Goal: Task Accomplishment & Management: Complete application form

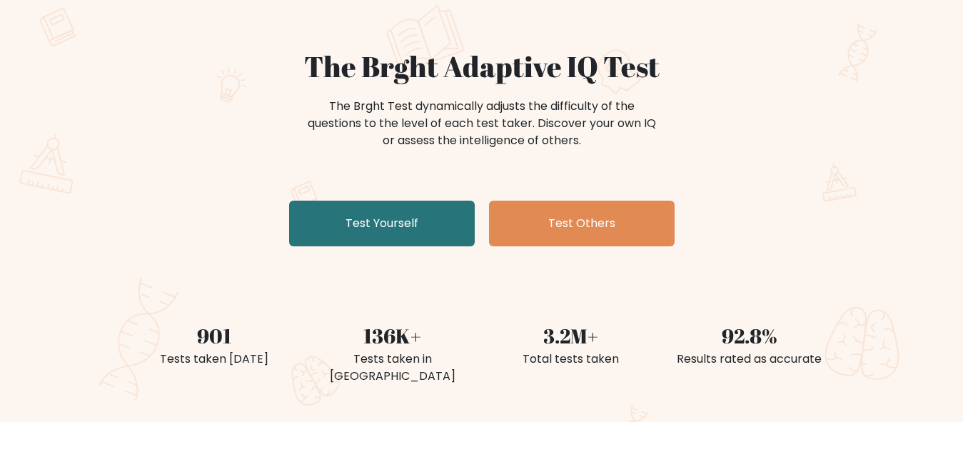
scroll to position [123, 0]
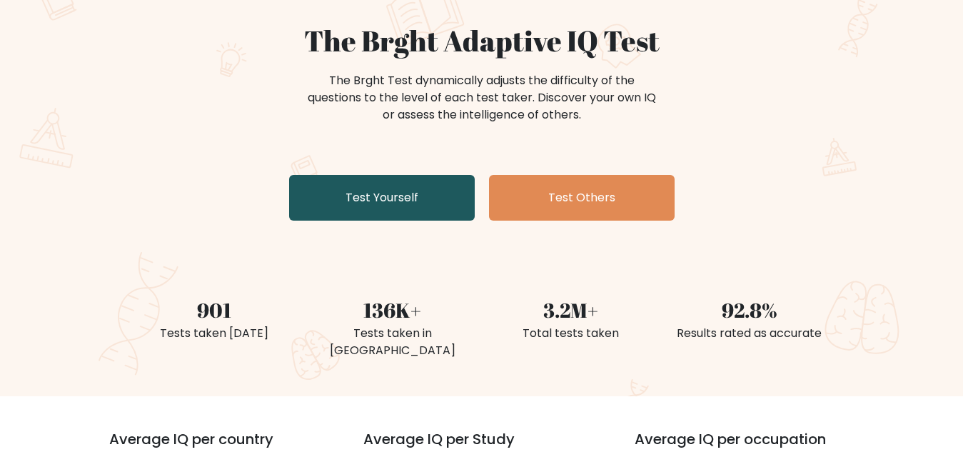
click at [356, 193] on link "Test Yourself" at bounding box center [382, 198] width 186 height 46
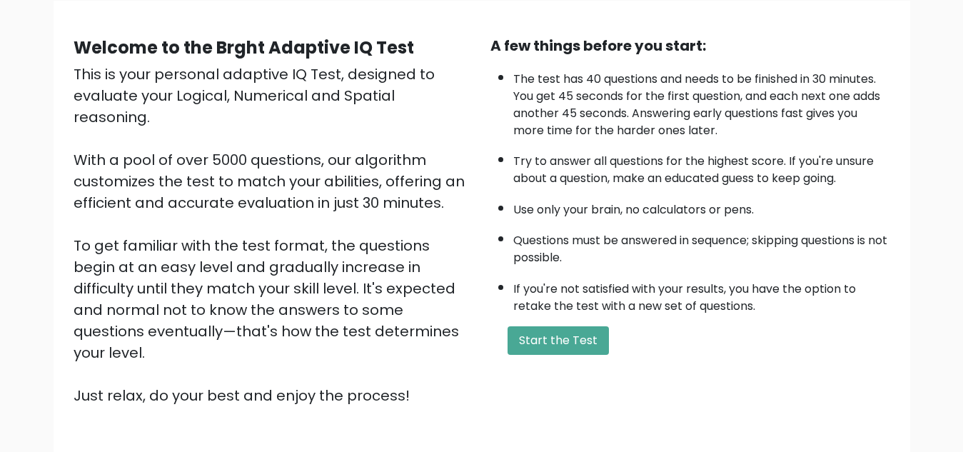
scroll to position [114, 0]
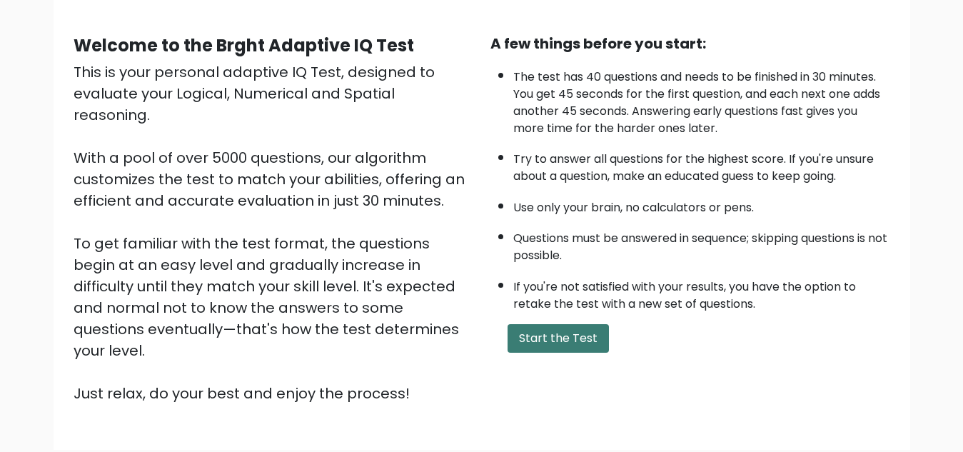
click at [552, 328] on button "Start the Test" at bounding box center [558, 338] width 101 height 29
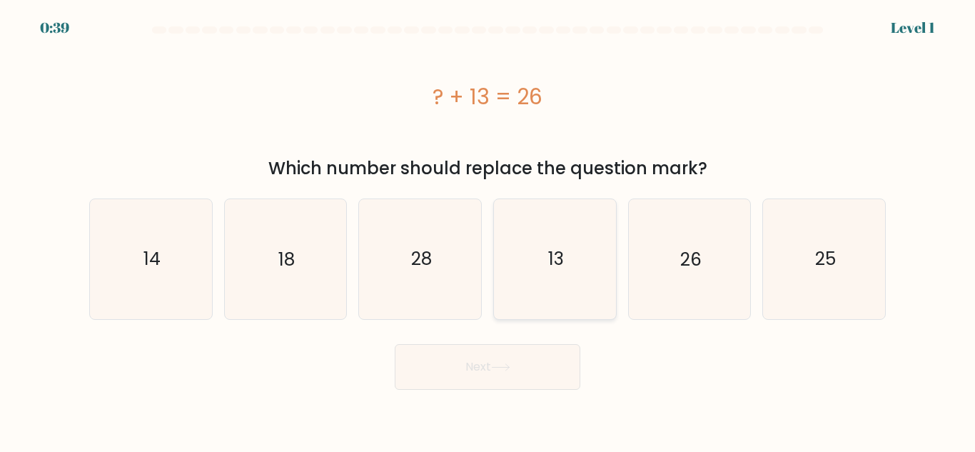
click at [542, 276] on icon "13" at bounding box center [554, 258] width 119 height 119
click at [488, 230] on input "d. 13" at bounding box center [488, 228] width 1 height 4
radio input "true"
click at [531, 354] on button "Next" at bounding box center [488, 367] width 186 height 46
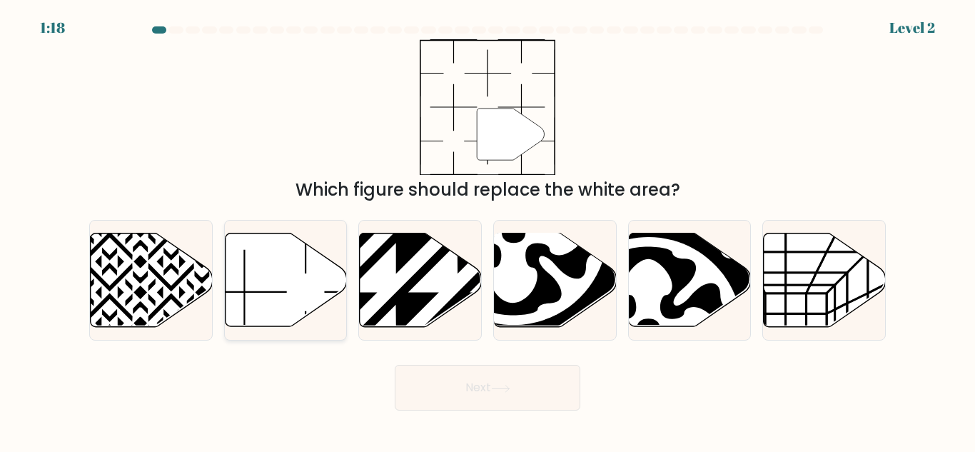
click at [286, 274] on icon at bounding box center [286, 280] width 122 height 94
click at [488, 230] on input "b." at bounding box center [488, 228] width 1 height 4
radio input "true"
click at [454, 384] on button "Next" at bounding box center [488, 388] width 186 height 46
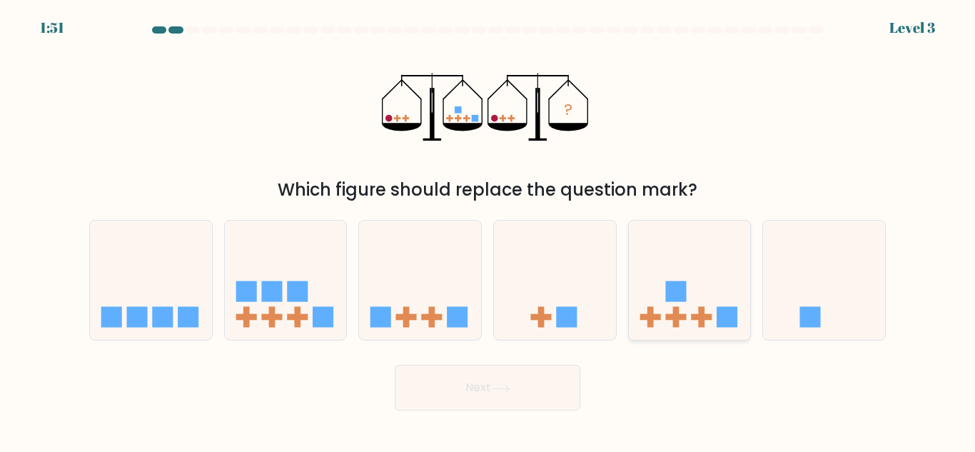
click at [656, 283] on icon at bounding box center [690, 280] width 122 height 101
click at [488, 230] on input "e." at bounding box center [488, 228] width 1 height 4
radio input "true"
click at [539, 388] on button "Next" at bounding box center [488, 388] width 186 height 46
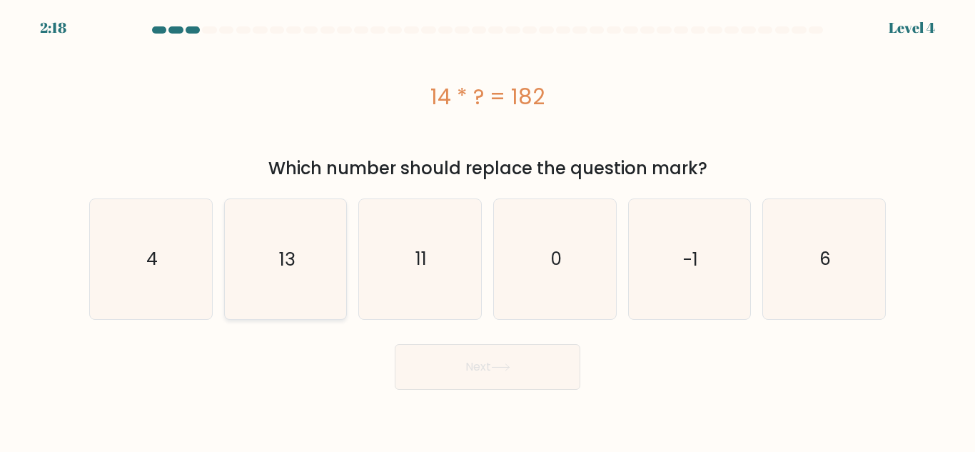
click at [301, 290] on icon "13" at bounding box center [285, 258] width 119 height 119
click at [488, 230] on input "b. 13" at bounding box center [488, 228] width 1 height 4
radio input "true"
click at [473, 372] on button "Next" at bounding box center [488, 367] width 186 height 46
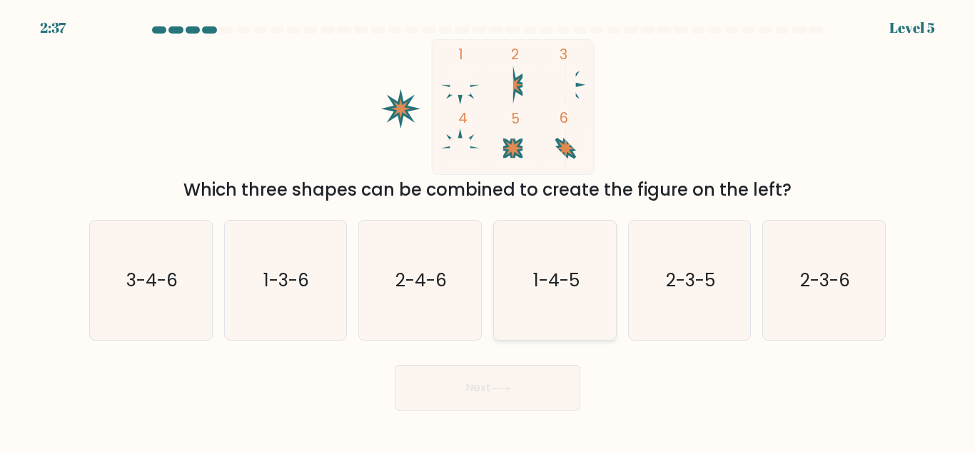
click at [534, 271] on text "1-4-5" at bounding box center [556, 280] width 46 height 25
click at [488, 230] on input "d. 1-4-5" at bounding box center [488, 228] width 1 height 4
radio input "true"
click at [533, 390] on button "Next" at bounding box center [488, 388] width 186 height 46
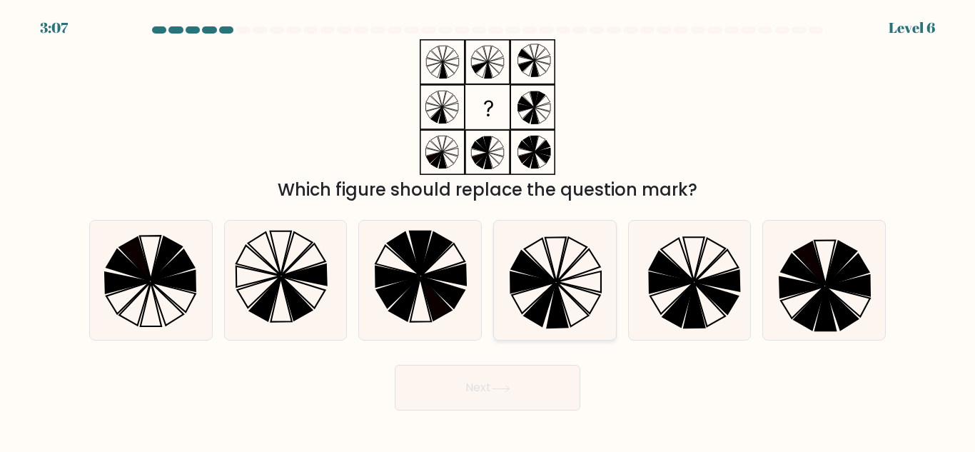
click at [545, 269] on icon at bounding box center [554, 280] width 119 height 119
click at [488, 230] on input "d." at bounding box center [488, 228] width 1 height 4
radio input "true"
click at [506, 385] on icon at bounding box center [500, 389] width 19 height 8
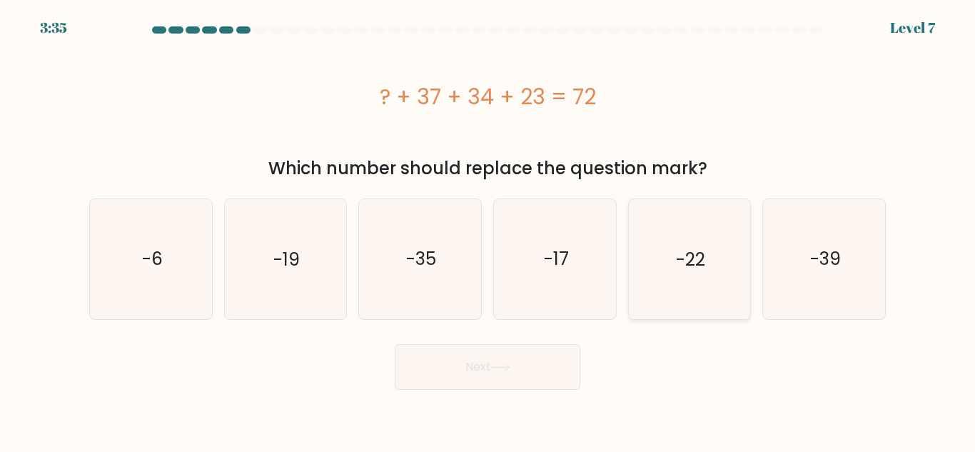
click at [701, 251] on text "-22" at bounding box center [690, 258] width 29 height 25
click at [488, 230] on input "e. -22" at bounding box center [488, 228] width 1 height 4
radio input "true"
click at [509, 368] on icon at bounding box center [500, 367] width 17 height 6
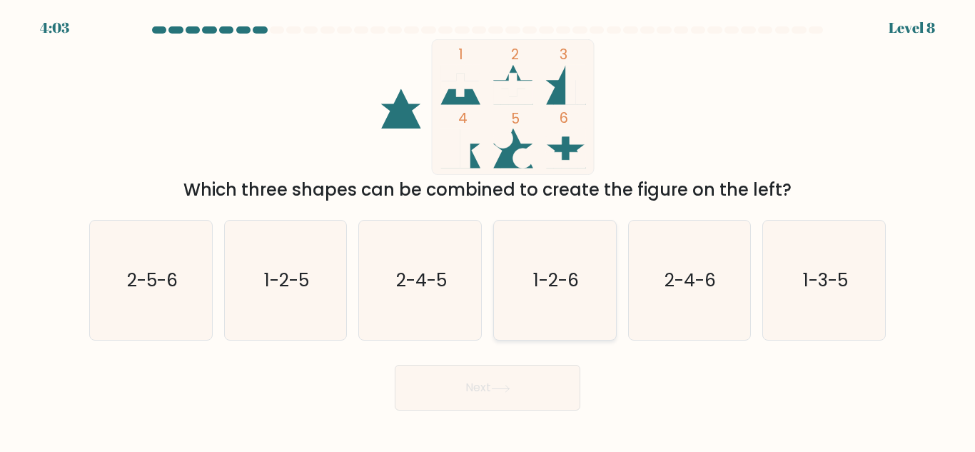
click at [576, 263] on icon "1-2-6" at bounding box center [554, 280] width 119 height 119
click at [488, 230] on input "d. 1-2-6" at bounding box center [488, 228] width 1 height 4
radio input "true"
click at [510, 392] on icon at bounding box center [500, 389] width 19 height 8
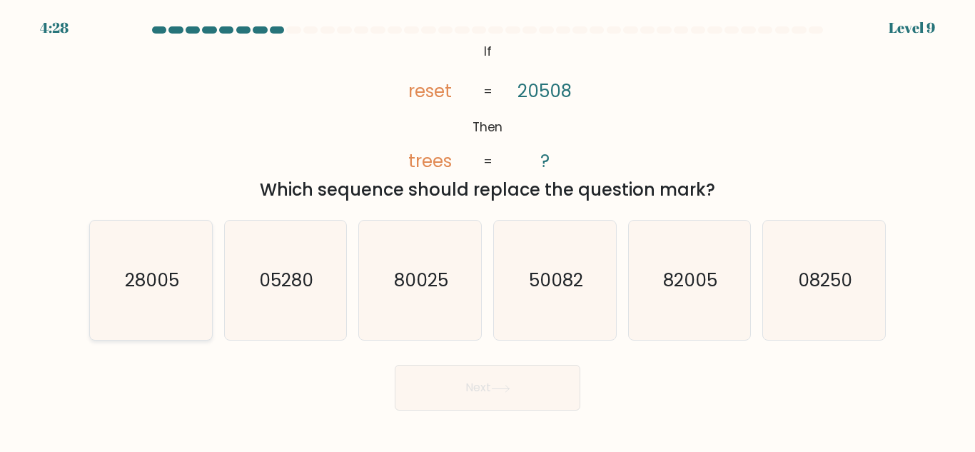
click at [165, 292] on text "28005" at bounding box center [152, 280] width 54 height 25
click at [488, 230] on input "a. 28005" at bounding box center [488, 228] width 1 height 4
radio input "true"
click at [479, 398] on button "Next" at bounding box center [488, 388] width 186 height 46
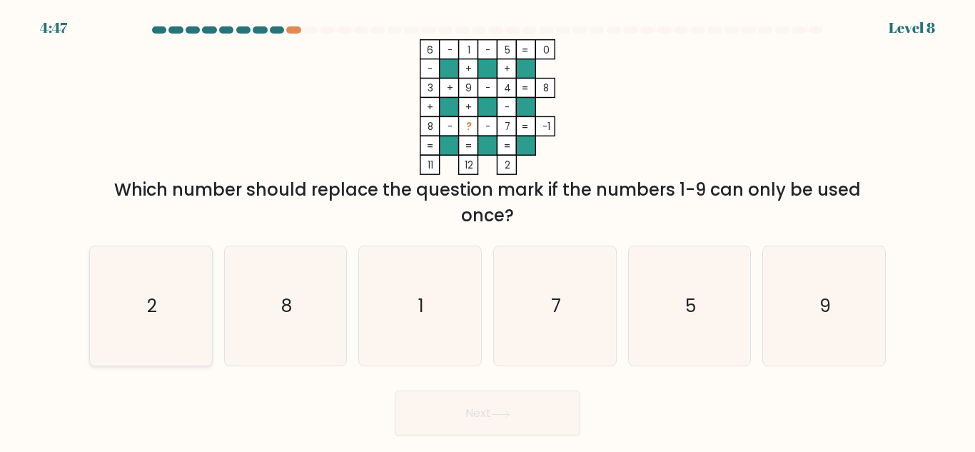
click at [153, 294] on text "2" at bounding box center [152, 305] width 10 height 25
click at [488, 230] on input "a. 2" at bounding box center [488, 228] width 1 height 4
radio input "true"
click at [437, 407] on button "Next" at bounding box center [488, 413] width 186 height 46
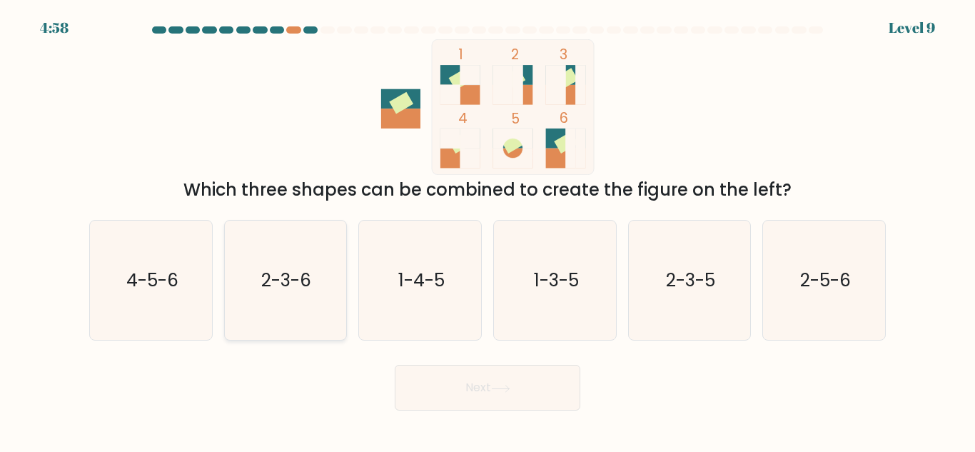
click at [298, 274] on text "2-3-6" at bounding box center [287, 280] width 50 height 25
click at [488, 230] on input "b. 2-3-6" at bounding box center [488, 228] width 1 height 4
radio input "true"
click at [503, 394] on button "Next" at bounding box center [488, 388] width 186 height 46
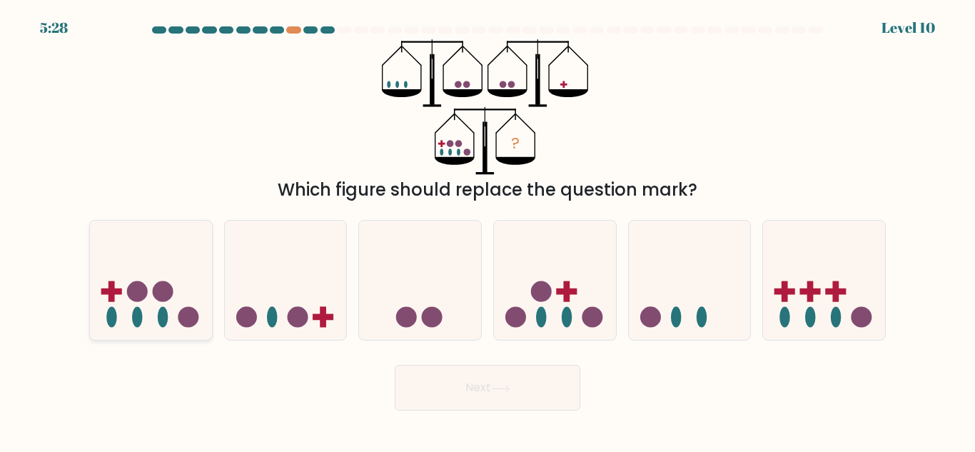
click at [138, 318] on ellipse at bounding box center [137, 317] width 11 height 21
click at [488, 230] on input "a." at bounding box center [488, 228] width 1 height 4
radio input "true"
click at [451, 375] on button "Next" at bounding box center [488, 388] width 186 height 46
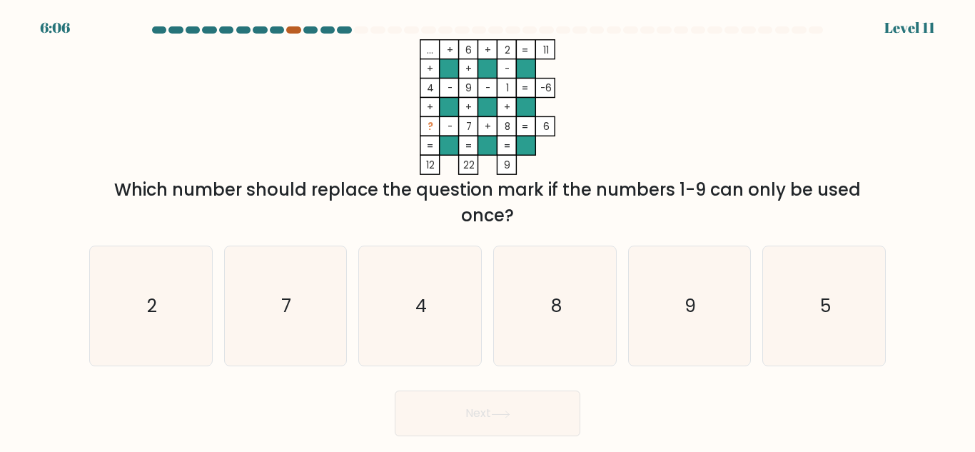
click at [294, 31] on div at bounding box center [293, 29] width 14 height 7
click at [859, 321] on icon "5" at bounding box center [823, 305] width 119 height 119
click at [488, 230] on input "f. 5" at bounding box center [488, 228] width 1 height 4
radio input "true"
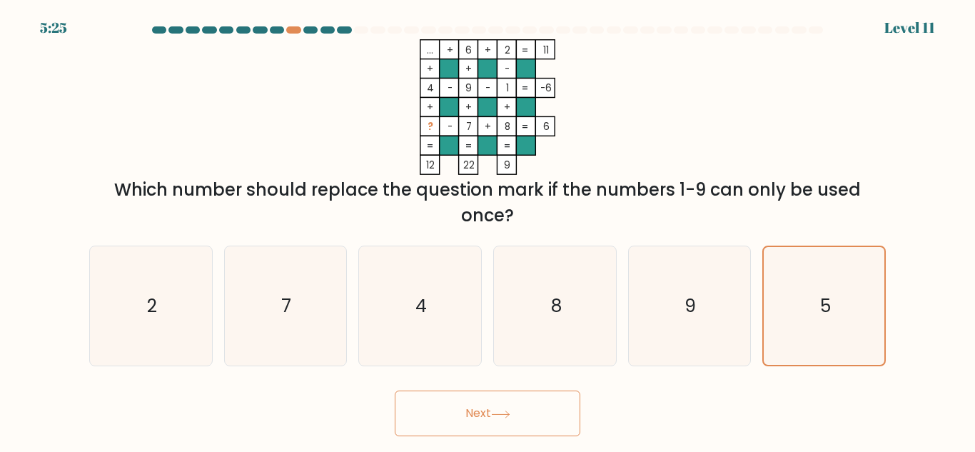
click at [551, 425] on button "Next" at bounding box center [488, 413] width 186 height 46
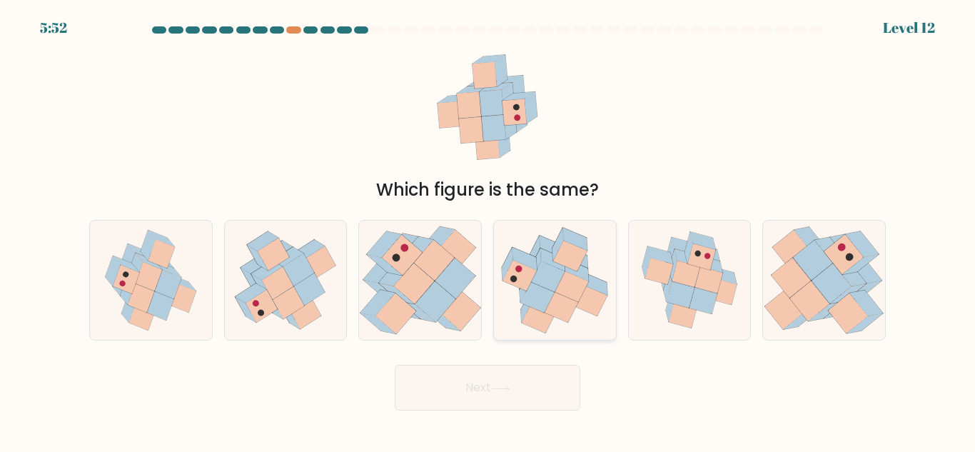
click at [537, 270] on icon at bounding box center [525, 258] width 25 height 23
click at [488, 230] on input "d." at bounding box center [488, 228] width 1 height 4
radio input "true"
click at [500, 386] on icon at bounding box center [500, 389] width 19 height 8
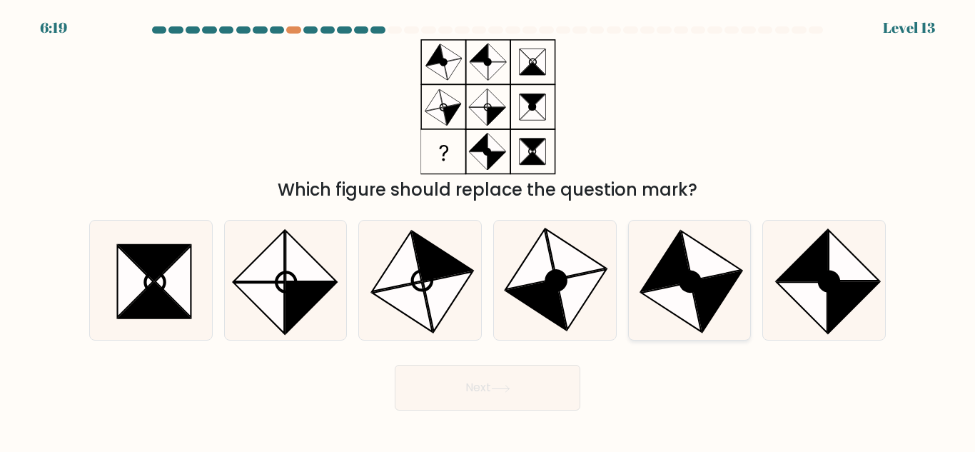
click at [696, 282] on circle at bounding box center [690, 281] width 27 height 27
click at [488, 230] on input "e." at bounding box center [488, 228] width 1 height 4
radio input "true"
click at [523, 395] on button "Next" at bounding box center [488, 388] width 186 height 46
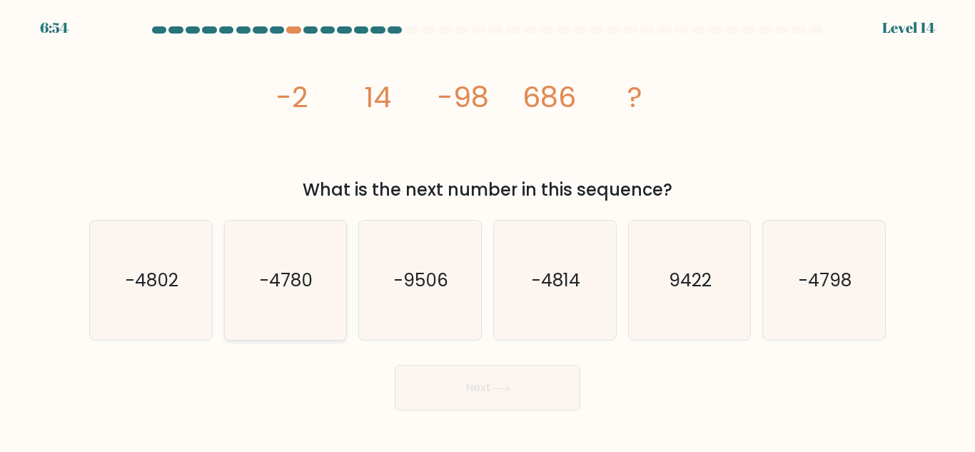
click at [298, 293] on text "-4780" at bounding box center [287, 280] width 53 height 25
click at [488, 230] on input "b. -4780" at bounding box center [488, 228] width 1 height 4
radio input "true"
click at [448, 380] on button "Next" at bounding box center [488, 388] width 186 height 46
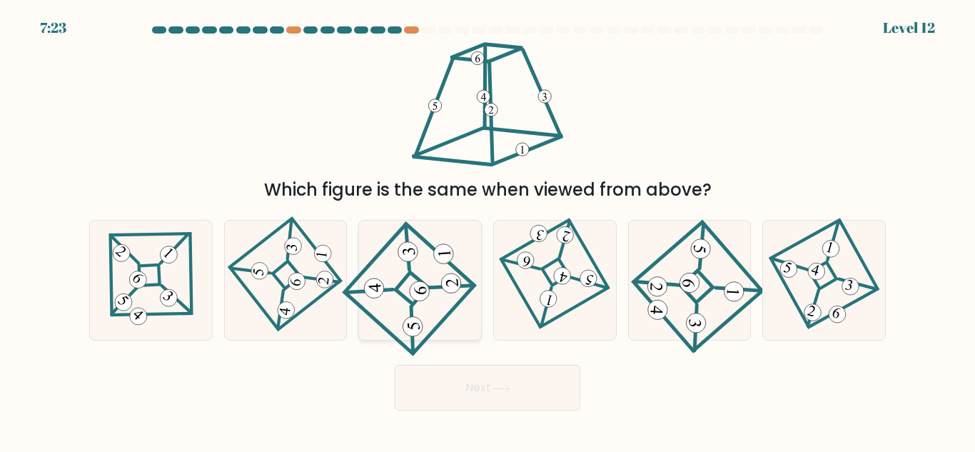
click at [405, 293] on icon at bounding box center [420, 281] width 111 height 96
click at [488, 230] on input "c." at bounding box center [488, 228] width 1 height 4
radio input "true"
click at [473, 396] on button "Next" at bounding box center [488, 388] width 186 height 46
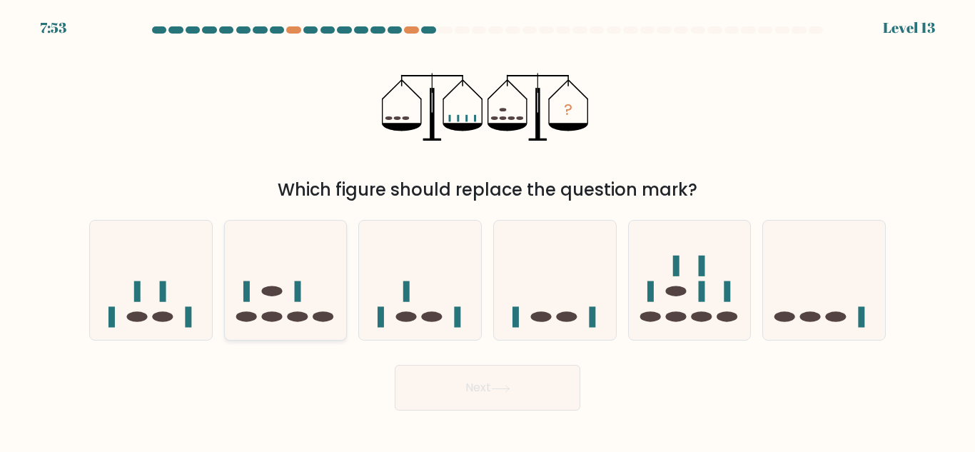
click at [299, 305] on icon at bounding box center [286, 280] width 122 height 101
click at [488, 230] on input "b." at bounding box center [488, 228] width 1 height 4
radio input "true"
click at [429, 380] on button "Next" at bounding box center [488, 388] width 186 height 46
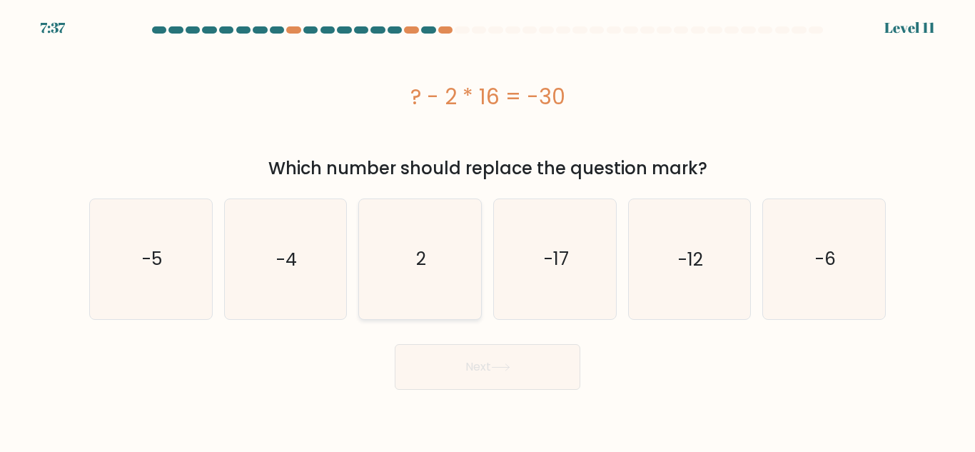
click at [429, 257] on icon "2" at bounding box center [419, 258] width 119 height 119
click at [488, 230] on input "c. 2" at bounding box center [488, 228] width 1 height 4
radio input "true"
click at [480, 373] on button "Next" at bounding box center [488, 367] width 186 height 46
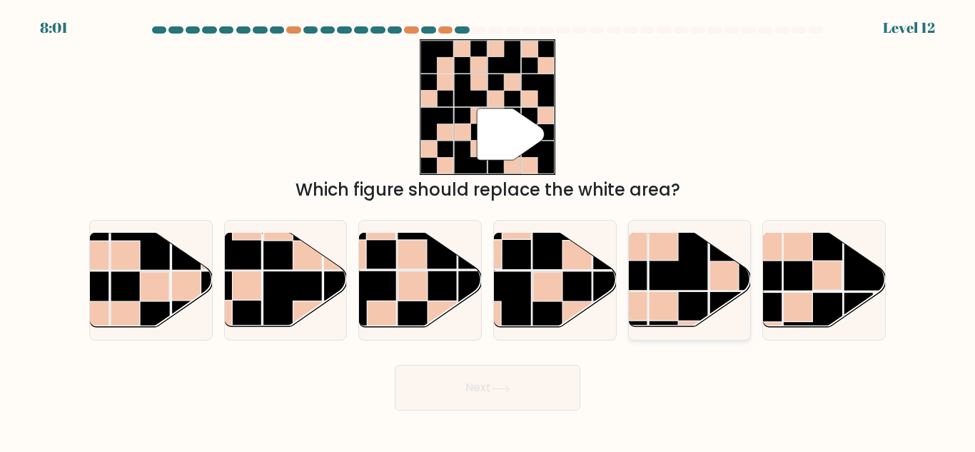
click at [673, 261] on rect at bounding box center [663, 245] width 29 height 29
click at [488, 230] on input "e." at bounding box center [488, 228] width 1 height 4
radio input "true"
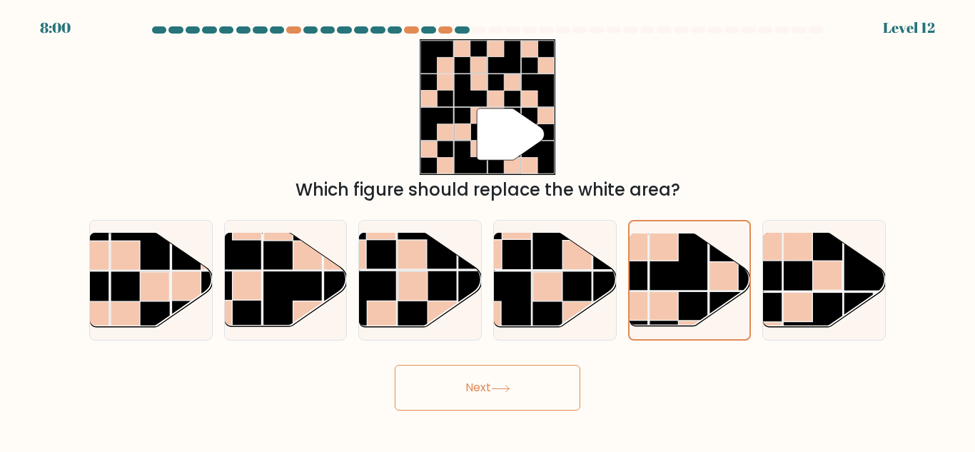
click at [475, 394] on button "Next" at bounding box center [488, 388] width 186 height 46
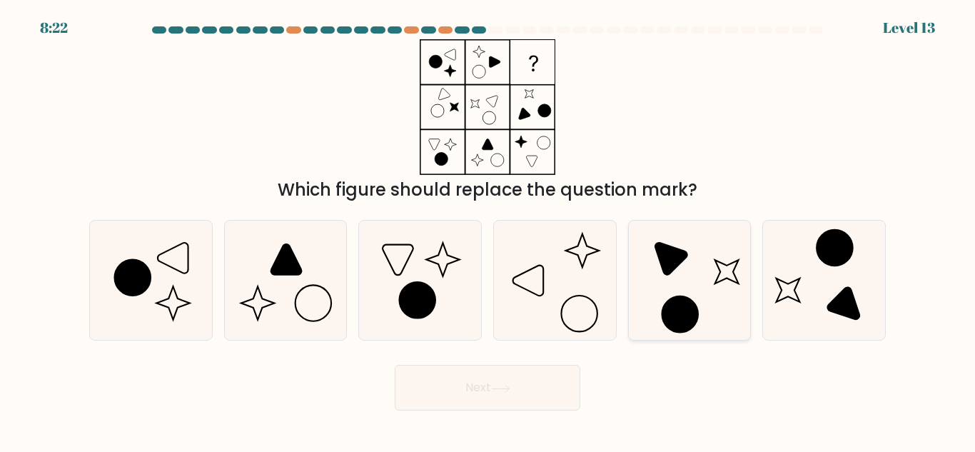
click at [685, 291] on icon at bounding box center [689, 280] width 119 height 119
click at [488, 230] on input "e." at bounding box center [488, 228] width 1 height 4
radio input "true"
click at [490, 388] on button "Next" at bounding box center [488, 388] width 186 height 46
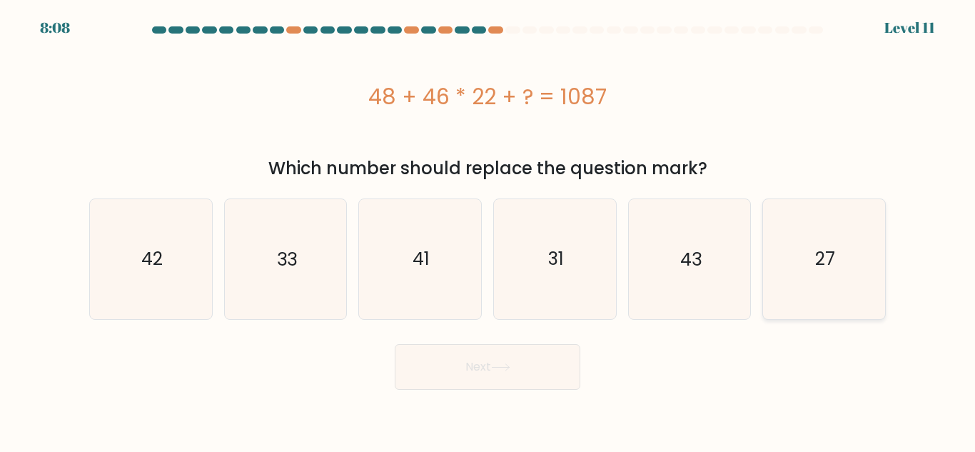
click at [819, 261] on text "27" at bounding box center [825, 258] width 20 height 25
click at [488, 230] on input "f. 27" at bounding box center [488, 228] width 1 height 4
radio input "true"
click at [495, 353] on button "Next" at bounding box center [488, 367] width 186 height 46
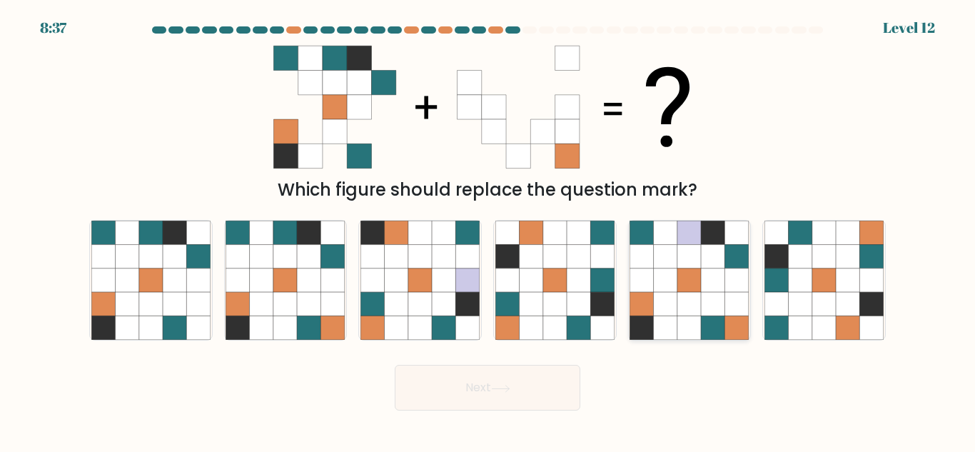
click at [669, 278] on icon at bounding box center [666, 280] width 24 height 24
click at [488, 230] on input "e." at bounding box center [488, 228] width 1 height 4
radio input "true"
click at [509, 385] on icon at bounding box center [500, 389] width 19 height 8
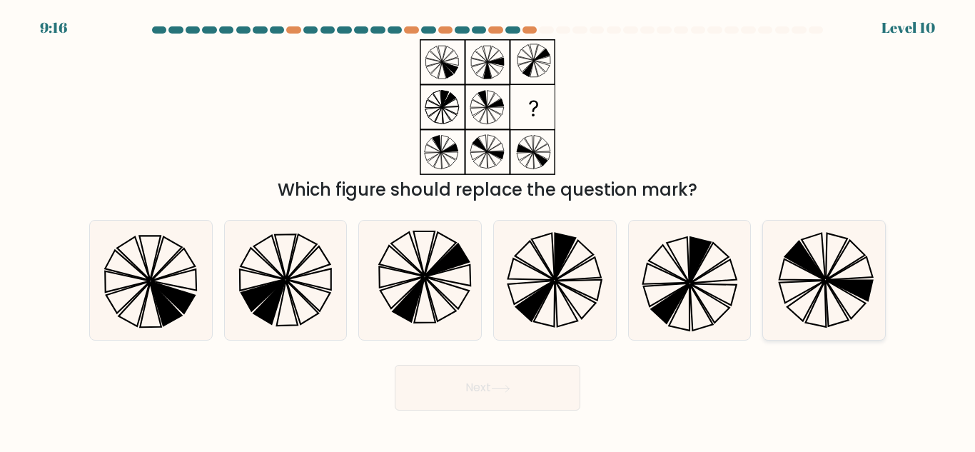
click at [797, 290] on icon at bounding box center [823, 280] width 119 height 119
click at [488, 230] on input "f." at bounding box center [488, 228] width 1 height 4
radio input "true"
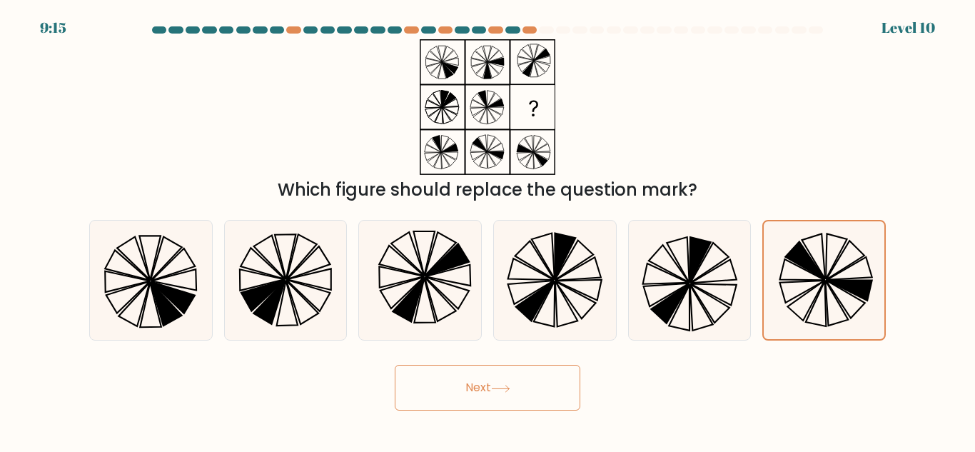
click at [523, 380] on button "Next" at bounding box center [488, 388] width 186 height 46
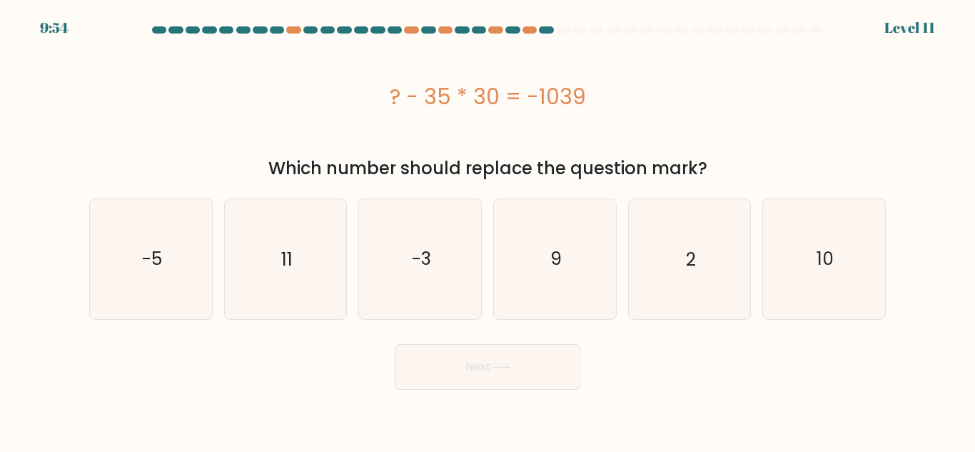
click at [535, 118] on div "? - 35 * 30 = -1039" at bounding box center [487, 96] width 797 height 114
click at [405, 260] on icon "-3" at bounding box center [419, 258] width 119 height 119
click at [488, 230] on input "c. -3" at bounding box center [488, 228] width 1 height 4
radio input "true"
click at [460, 383] on button "Next" at bounding box center [488, 367] width 186 height 46
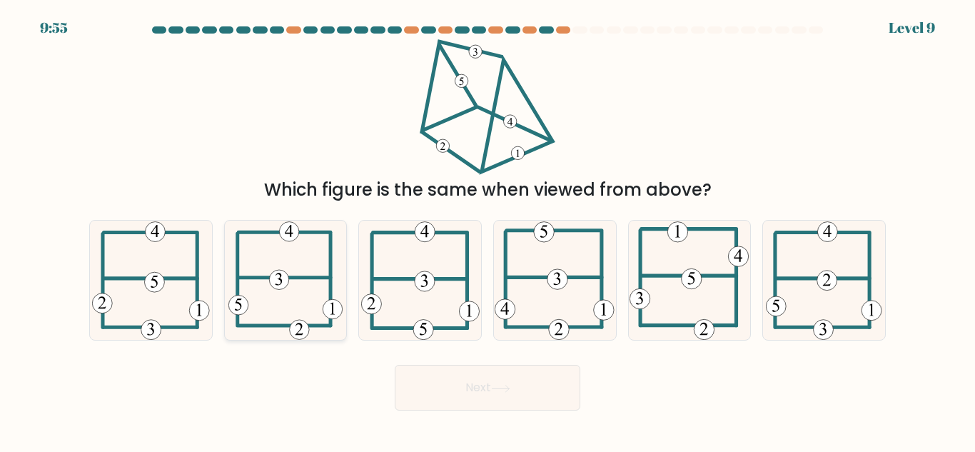
click at [283, 293] on icon at bounding box center [285, 280] width 115 height 119
click at [488, 230] on input "b." at bounding box center [488, 228] width 1 height 4
radio input "true"
click at [469, 386] on button "Next" at bounding box center [488, 388] width 186 height 46
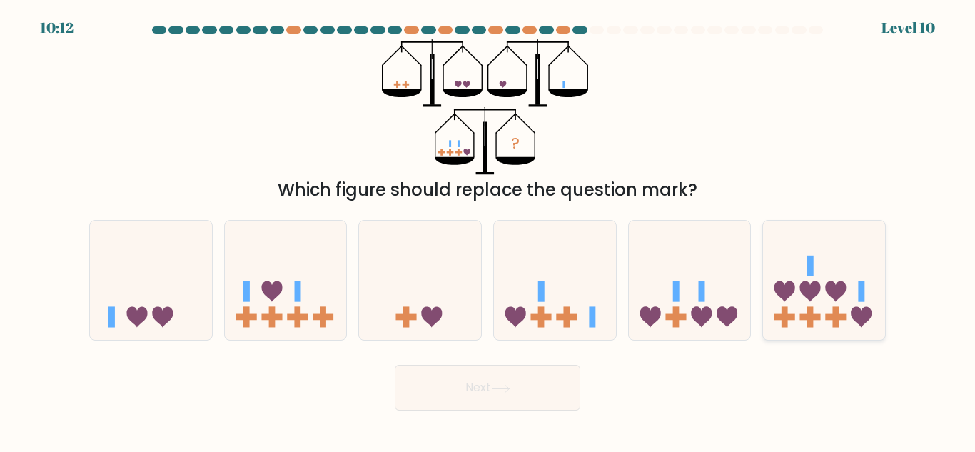
click at [805, 298] on icon at bounding box center [824, 280] width 122 height 101
click at [488, 230] on input "f." at bounding box center [488, 228] width 1 height 4
radio input "true"
click at [502, 383] on button "Next" at bounding box center [488, 388] width 186 height 46
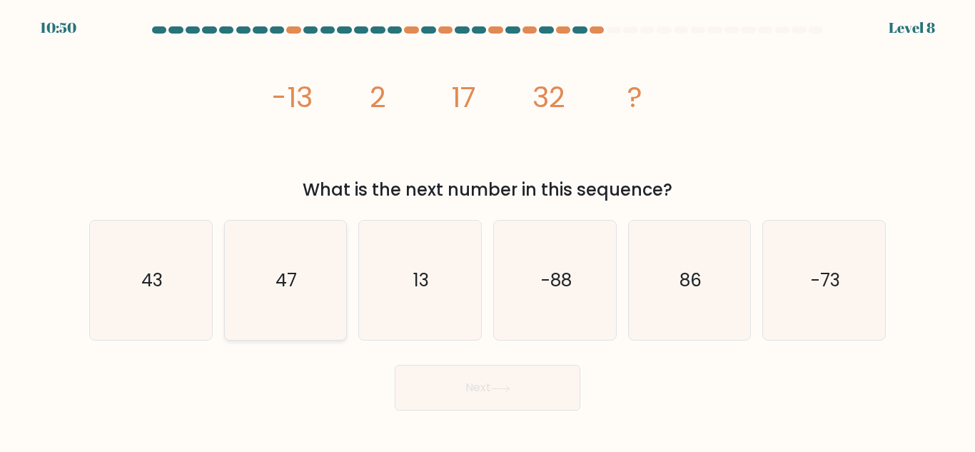
click at [278, 319] on icon "47" at bounding box center [285, 280] width 119 height 119
click at [488, 230] on input "b. 47" at bounding box center [488, 228] width 1 height 4
radio input "true"
click at [443, 378] on button "Next" at bounding box center [488, 388] width 186 height 46
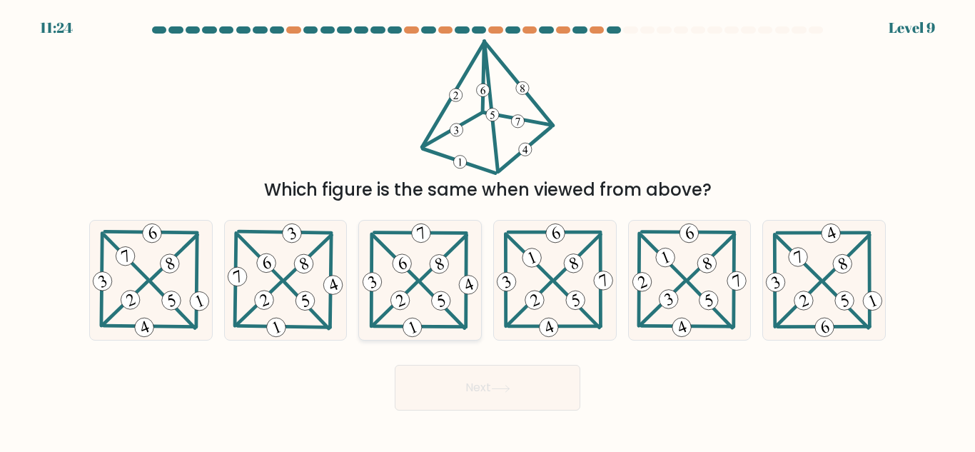
click at [420, 274] on icon at bounding box center [420, 280] width 121 height 119
click at [488, 230] on input "c." at bounding box center [488, 228] width 1 height 4
radio input "true"
click at [471, 391] on button "Next" at bounding box center [488, 388] width 186 height 46
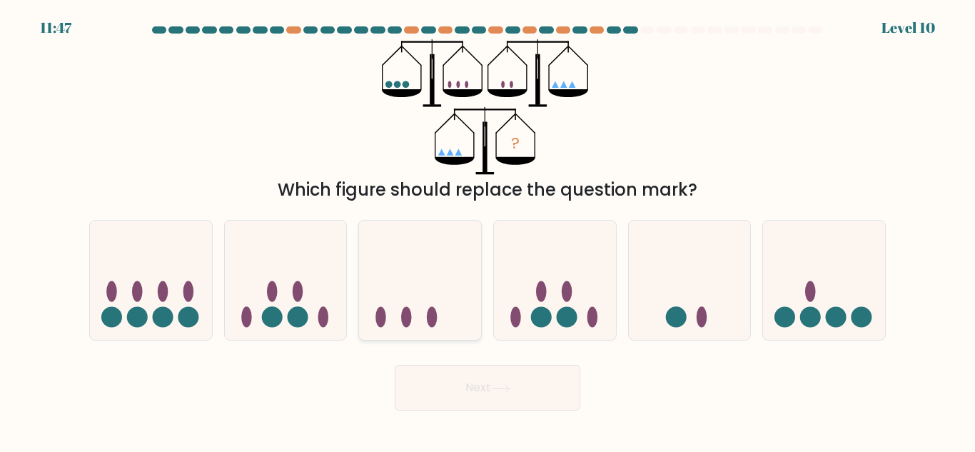
click at [412, 291] on icon at bounding box center [420, 280] width 122 height 101
click at [488, 230] on input "c." at bounding box center [488, 228] width 1 height 4
radio input "true"
click at [468, 381] on button "Next" at bounding box center [488, 388] width 186 height 46
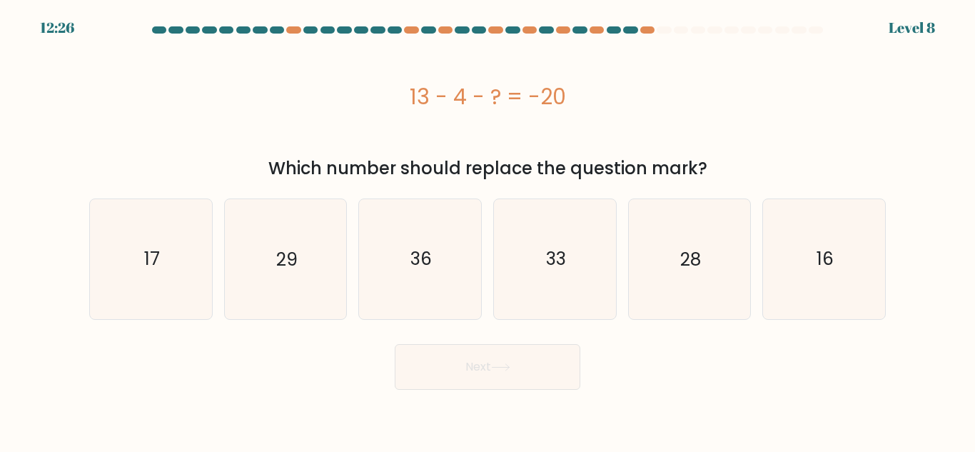
click at [447, 132] on div "13 - 4 - ? = -20" at bounding box center [487, 96] width 797 height 114
click at [542, 261] on icon "33" at bounding box center [554, 258] width 119 height 119
click at [488, 230] on input "d. 33" at bounding box center [488, 228] width 1 height 4
radio input "true"
click at [520, 381] on button "Next" at bounding box center [488, 367] width 186 height 46
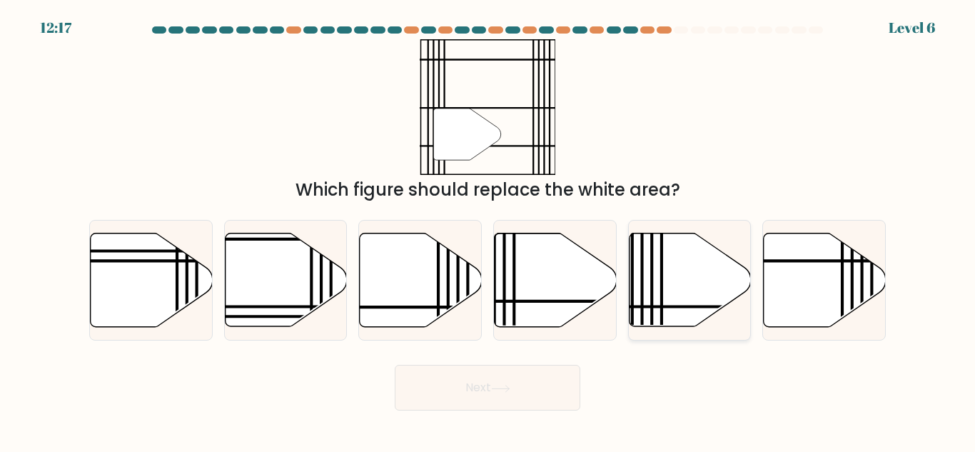
click at [672, 260] on icon at bounding box center [690, 280] width 122 height 94
click at [488, 230] on input "e." at bounding box center [488, 228] width 1 height 4
radio input "true"
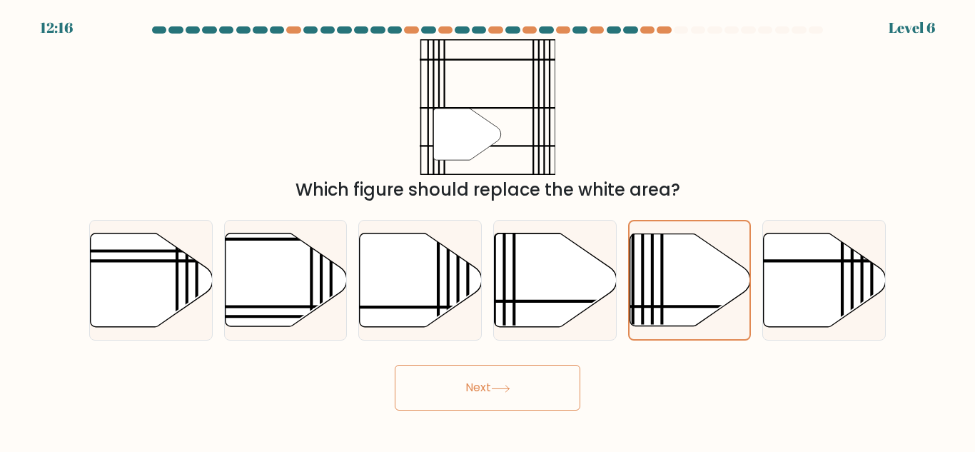
click at [526, 396] on button "Next" at bounding box center [488, 388] width 186 height 46
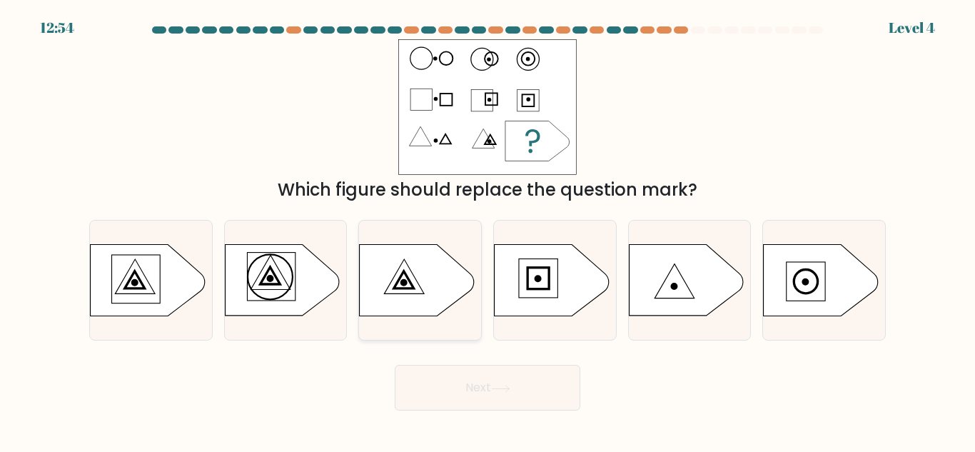
click at [390, 265] on icon at bounding box center [417, 280] width 114 height 71
click at [488, 230] on input "c." at bounding box center [488, 228] width 1 height 4
radio input "true"
click at [478, 379] on button "Next" at bounding box center [488, 388] width 186 height 46
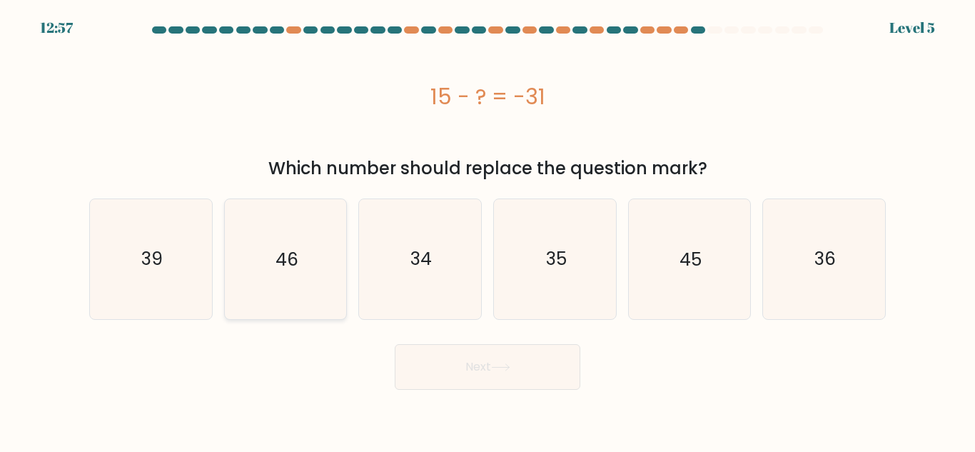
click at [300, 241] on icon "46" at bounding box center [285, 258] width 119 height 119
click at [488, 230] on input "b. 46" at bounding box center [488, 228] width 1 height 4
radio input "true"
click at [499, 375] on button "Next" at bounding box center [488, 367] width 186 height 46
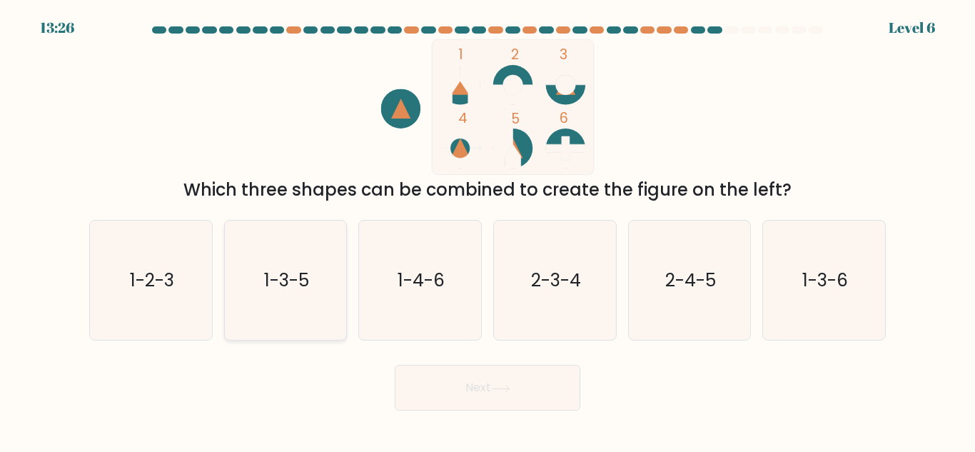
click at [271, 291] on text "1-3-5" at bounding box center [286, 280] width 45 height 25
click at [488, 230] on input "b. 1-3-5" at bounding box center [488, 228] width 1 height 4
radio input "true"
click at [438, 380] on button "Next" at bounding box center [488, 388] width 186 height 46
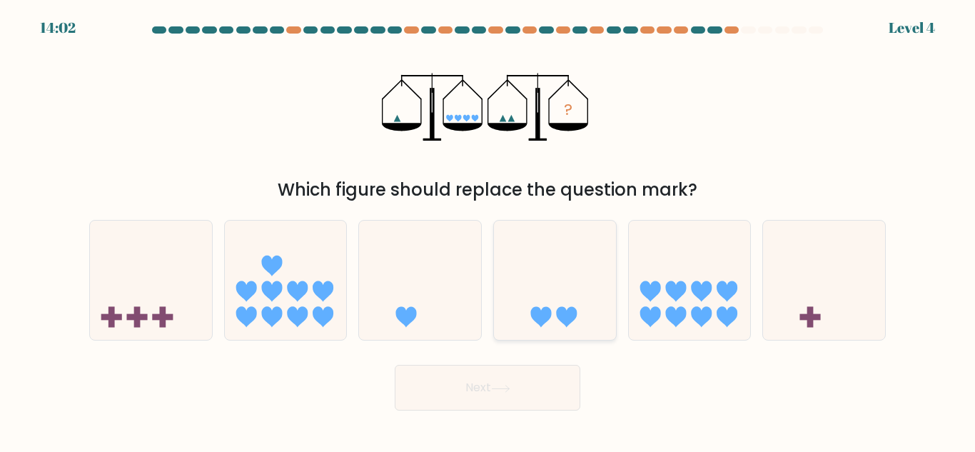
click at [530, 283] on icon at bounding box center [555, 280] width 122 height 101
click at [488, 230] on input "d." at bounding box center [488, 228] width 1 height 4
radio input "true"
click at [435, 301] on icon at bounding box center [420, 280] width 122 height 101
click at [488, 230] on input "c." at bounding box center [488, 228] width 1 height 4
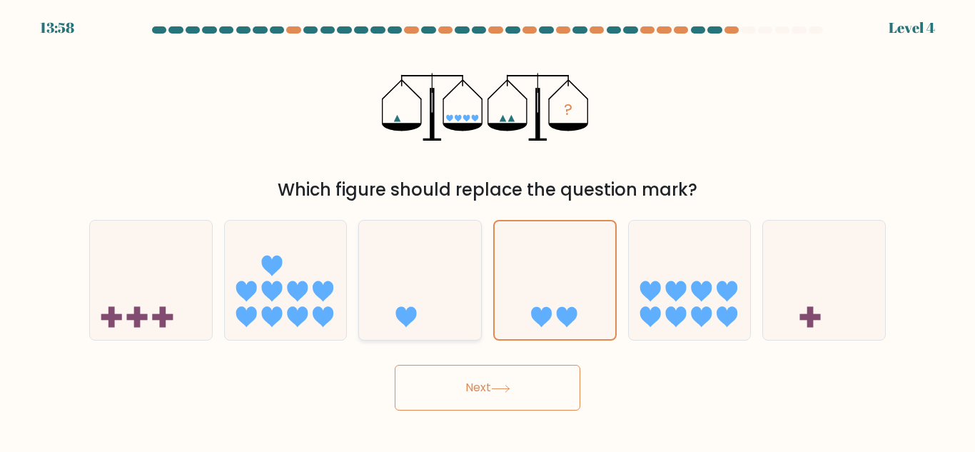
radio input "true"
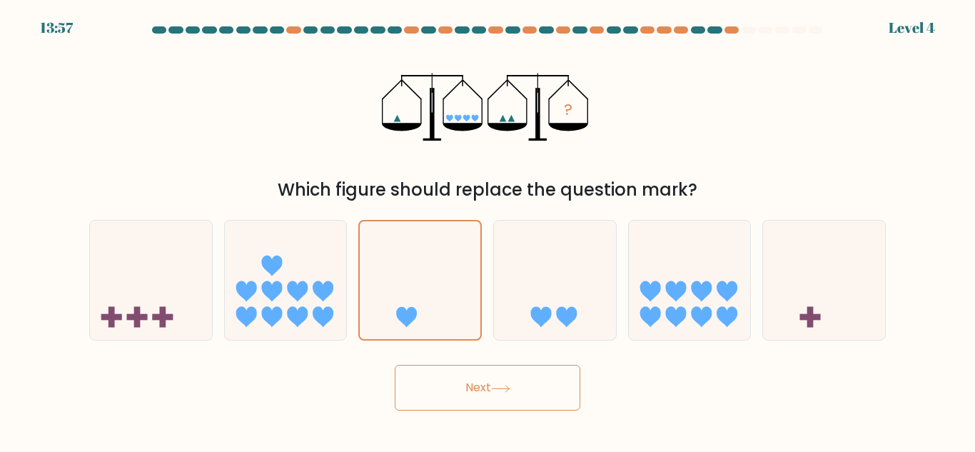
click at [482, 382] on button "Next" at bounding box center [488, 388] width 186 height 46
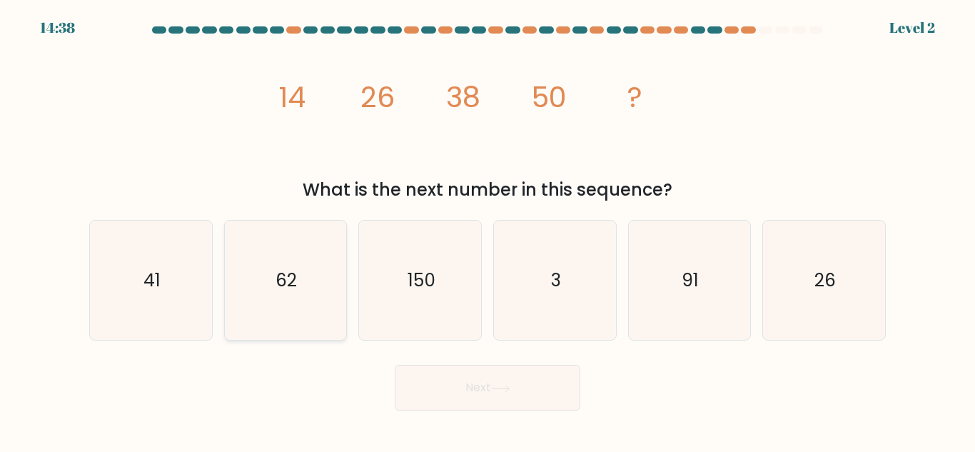
click at [294, 279] on text "62" at bounding box center [286, 280] width 21 height 25
click at [488, 230] on input "b. 62" at bounding box center [488, 228] width 1 height 4
radio input "true"
click at [426, 388] on button "Next" at bounding box center [488, 388] width 186 height 46
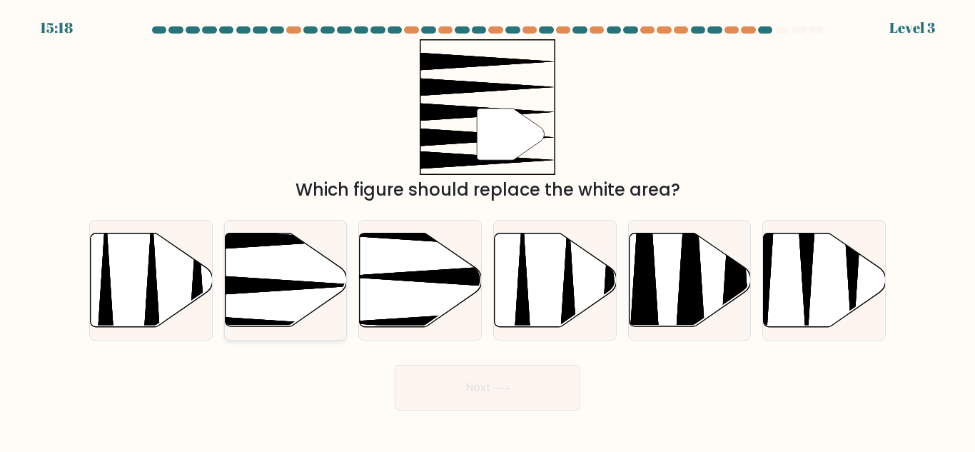
click at [298, 303] on icon at bounding box center [286, 280] width 122 height 94
click at [488, 230] on input "b." at bounding box center [488, 228] width 1 height 4
radio input "true"
click at [473, 390] on button "Next" at bounding box center [488, 388] width 186 height 46
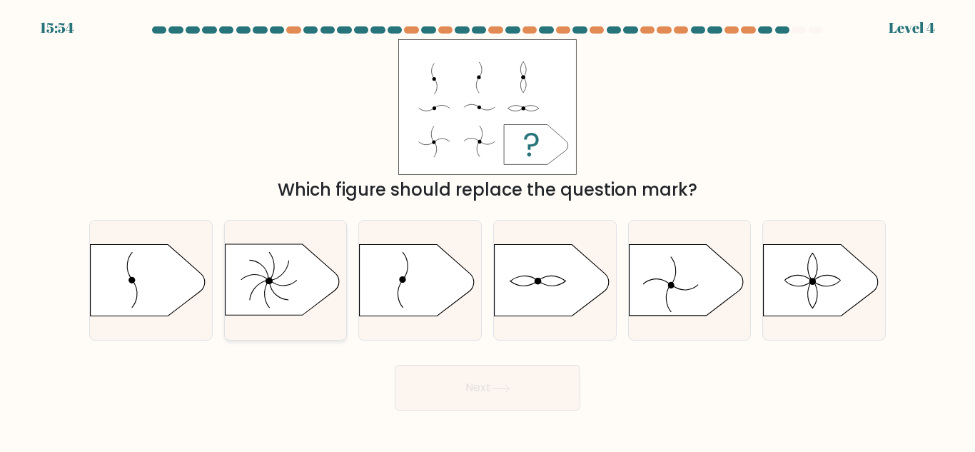
click at [292, 273] on icon at bounding box center [282, 279] width 114 height 71
click at [488, 230] on input "b." at bounding box center [488, 228] width 1 height 4
radio input "true"
click at [440, 393] on button "Next" at bounding box center [488, 388] width 186 height 46
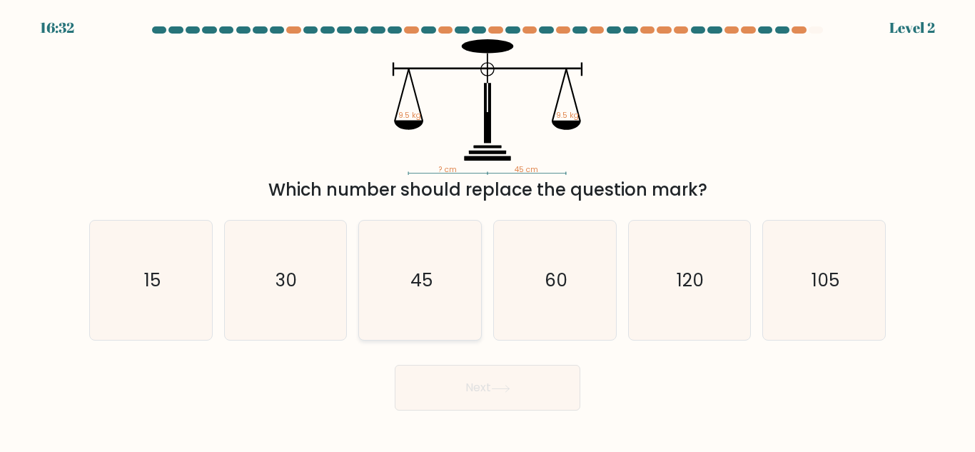
click at [444, 275] on icon "45" at bounding box center [419, 280] width 119 height 119
click at [488, 230] on input "c. 45" at bounding box center [488, 228] width 1 height 4
radio input "true"
click at [458, 388] on button "Next" at bounding box center [488, 388] width 186 height 46
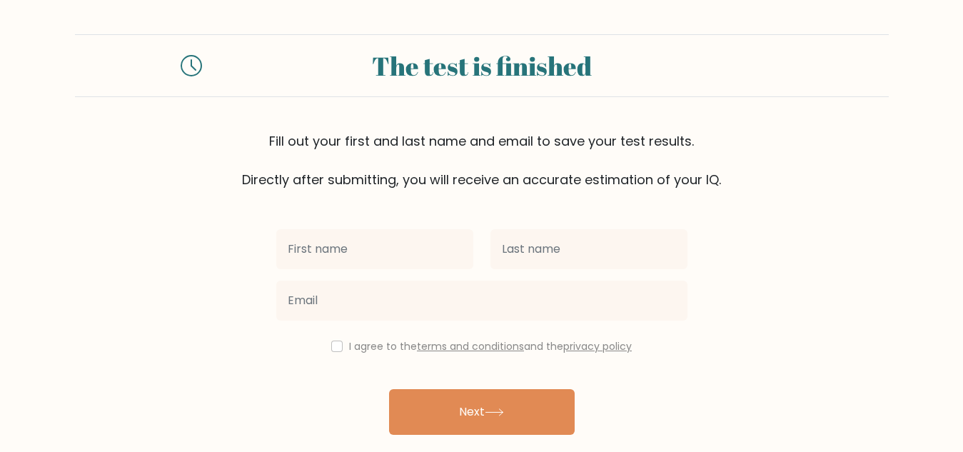
scroll to position [49, 0]
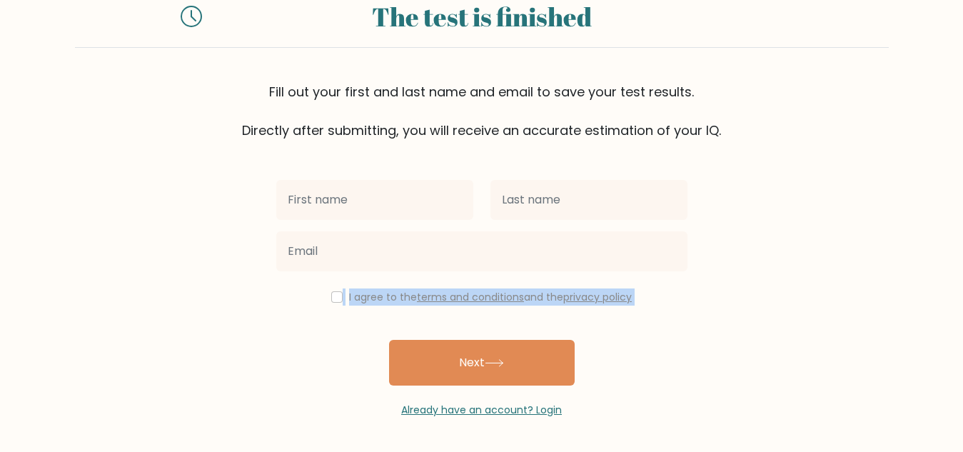
drag, startPoint x: 223, startPoint y: 277, endPoint x: 326, endPoint y: 411, distance: 169.0
click at [326, 411] on form "The test is finished Fill out your first and last name and email to save your t…" at bounding box center [481, 201] width 963 height 433
click at [366, 415] on span "Already have an account? Login" at bounding box center [482, 410] width 400 height 15
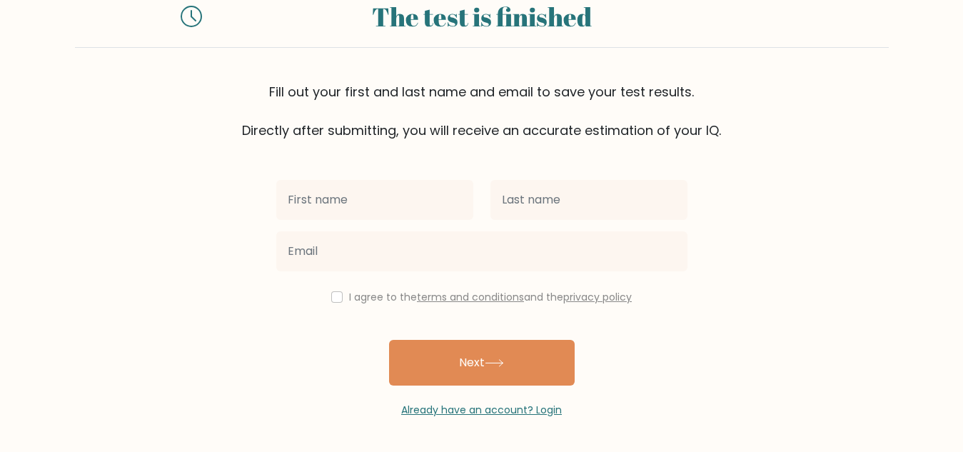
scroll to position [0, 0]
